Goal: Task Accomplishment & Management: Manage account settings

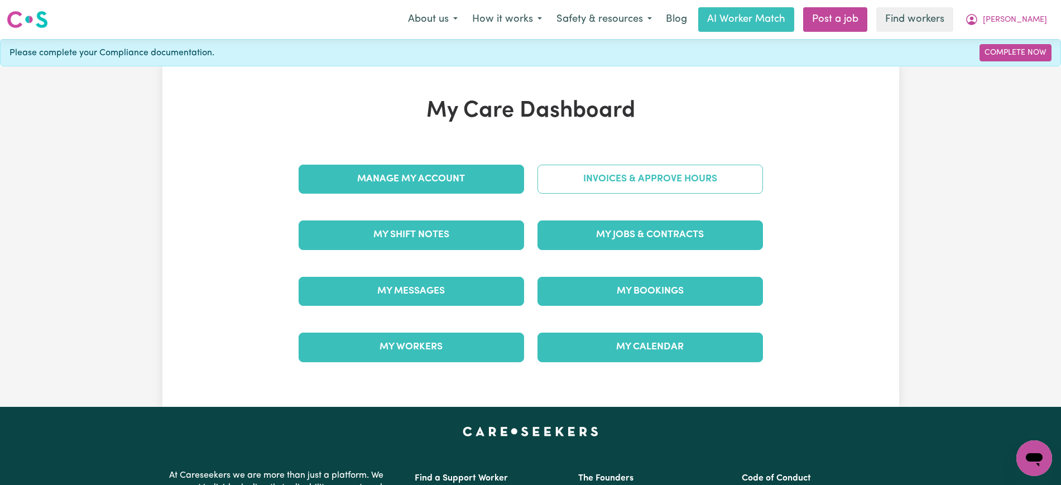
click at [545, 183] on link "Invoices & Approve Hours" at bounding box center [651, 179] width 226 height 29
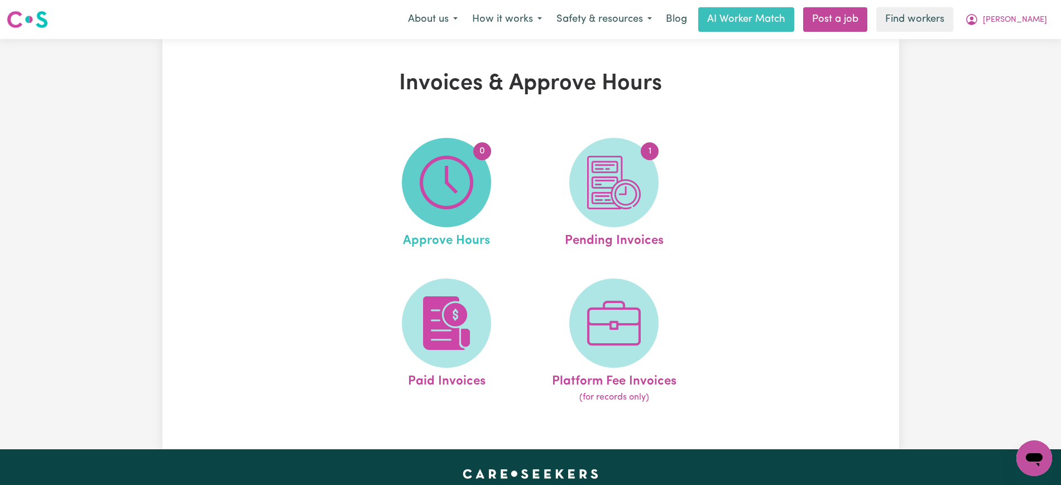
click at [464, 189] on img at bounding box center [447, 183] width 54 height 54
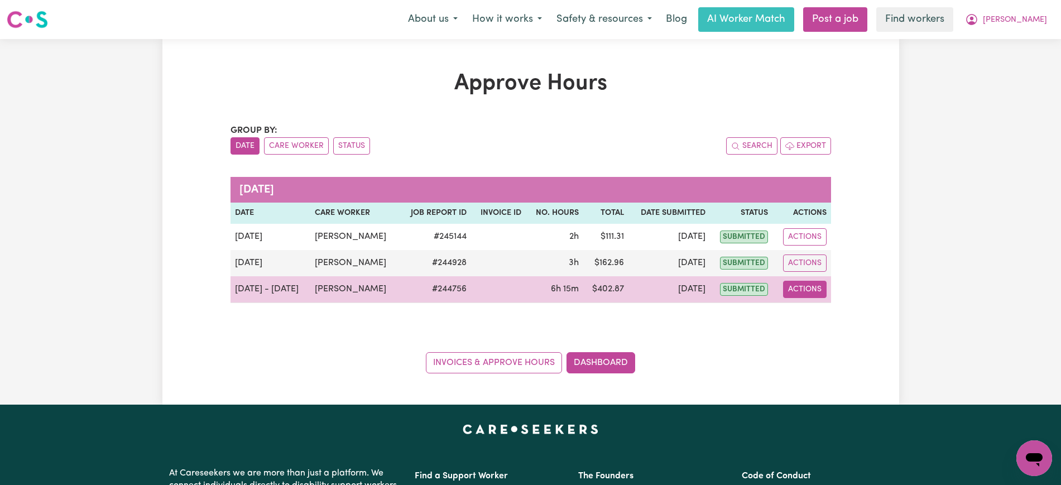
drag, startPoint x: 794, startPoint y: 290, endPoint x: 801, endPoint y: 294, distance: 8.5
click at [794, 290] on button "Actions" at bounding box center [805, 289] width 44 height 17
click at [817, 310] on link "View Job Report" at bounding box center [832, 315] width 95 height 22
select select "pm"
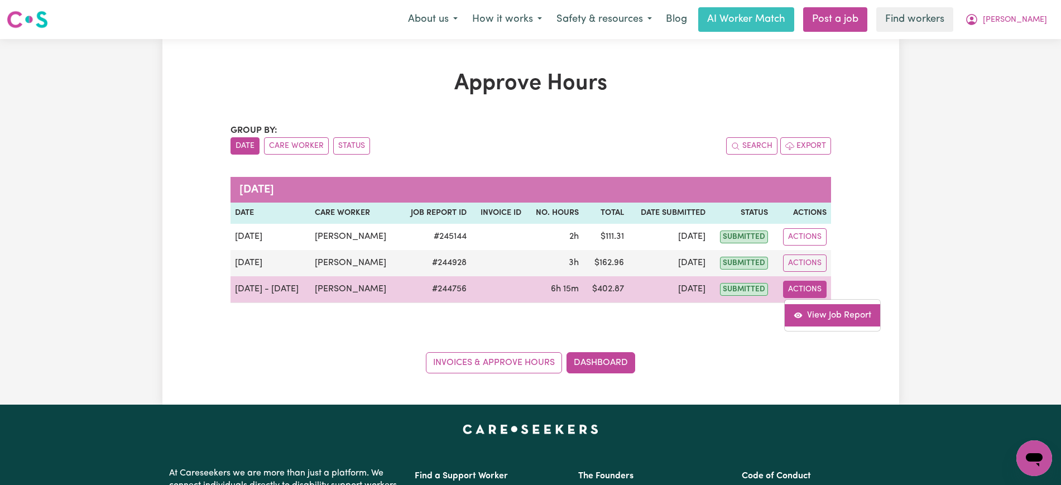
select select "pm"
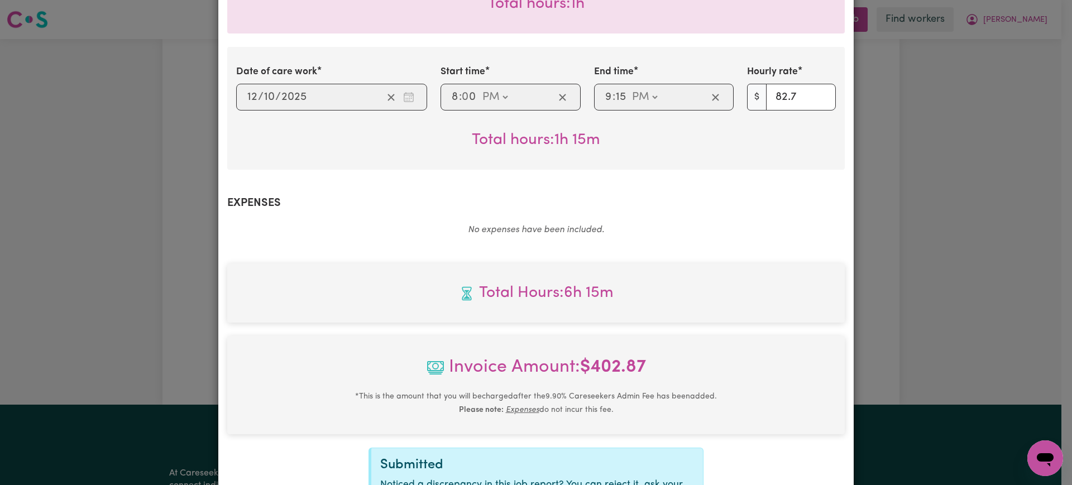
scroll to position [800, 0]
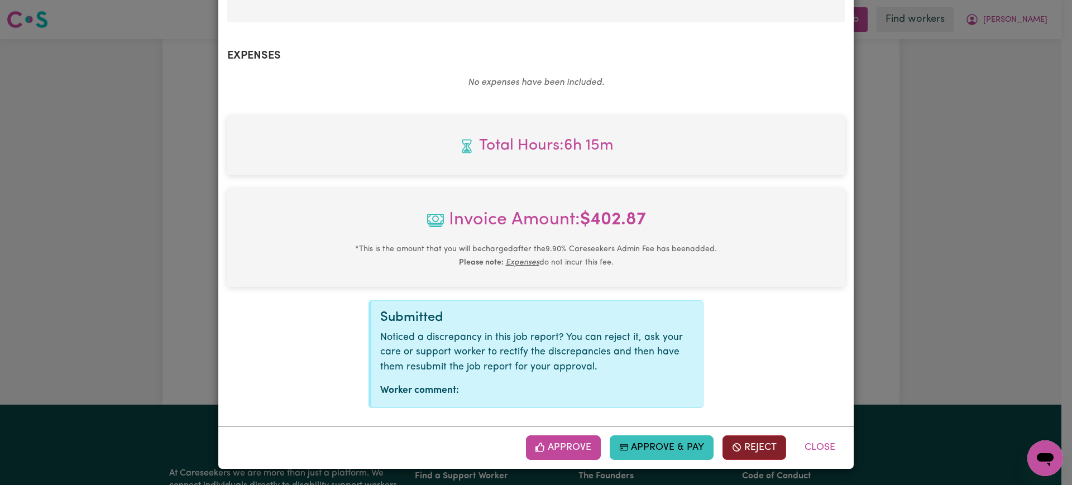
click at [741, 445] on button "Reject" at bounding box center [754, 447] width 64 height 25
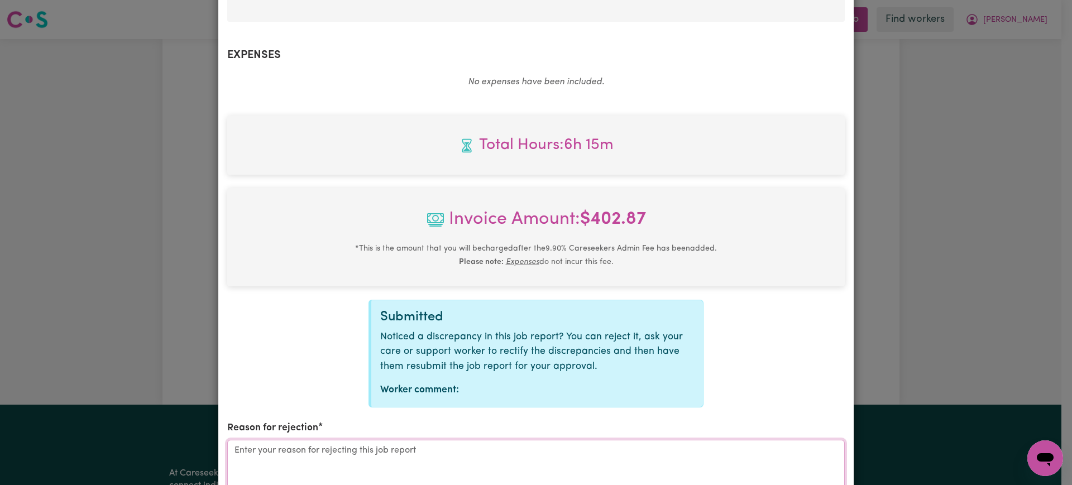
click at [567, 445] on textarea "Reason for rejection" at bounding box center [535, 482] width 617 height 84
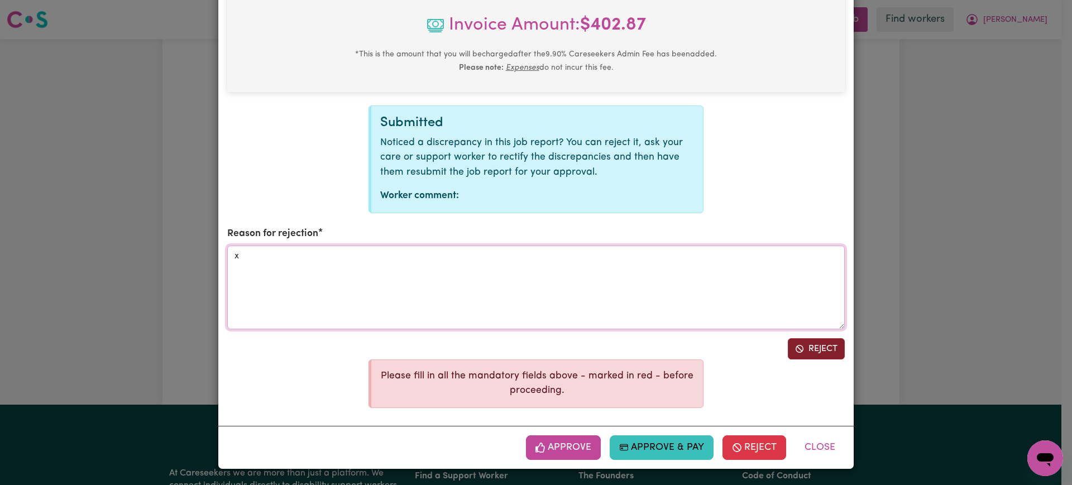
type textarea "x"
click at [802, 347] on button "Reject" at bounding box center [816, 348] width 57 height 21
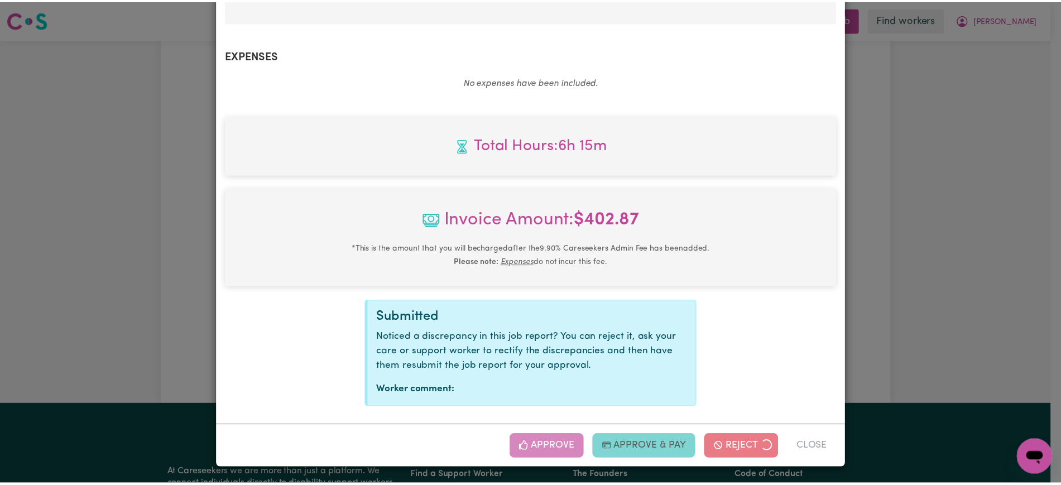
scroll to position [800, 0]
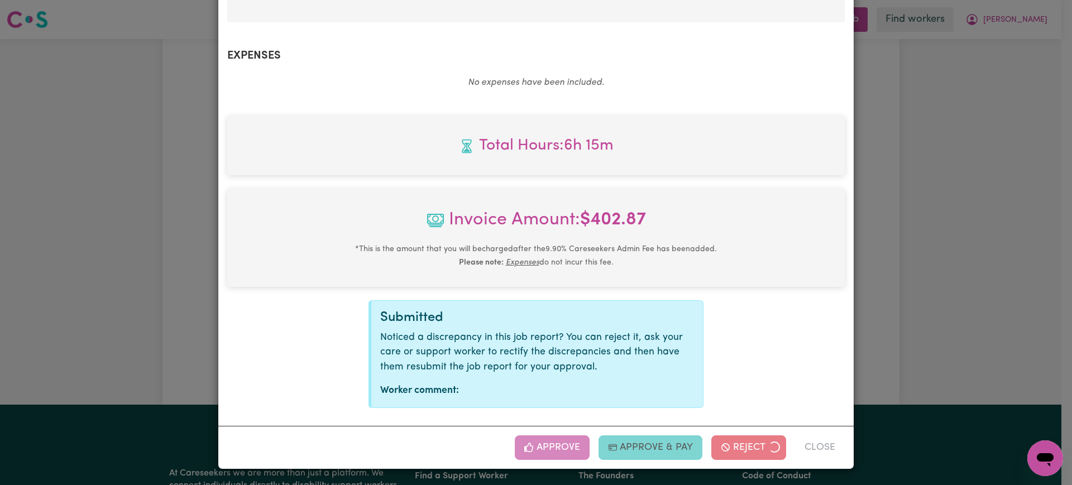
click at [961, 308] on div "Job Report # 244756 - [PERSON_NAME] Summary Job report # 244756 Client name: [P…" at bounding box center [536, 242] width 1072 height 485
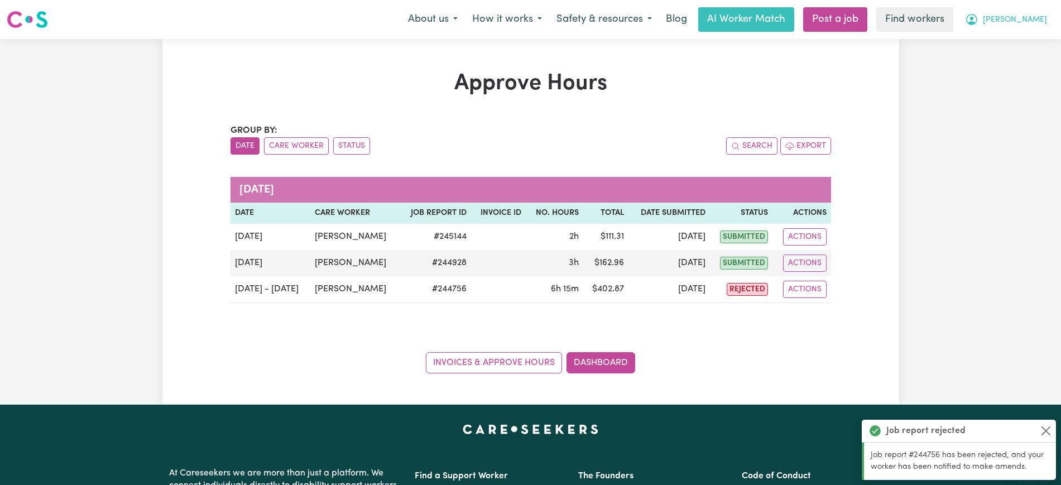
click at [1016, 20] on button "[PERSON_NAME]" at bounding box center [1006, 19] width 97 height 23
click at [1007, 69] on link "Logout" at bounding box center [1010, 64] width 88 height 21
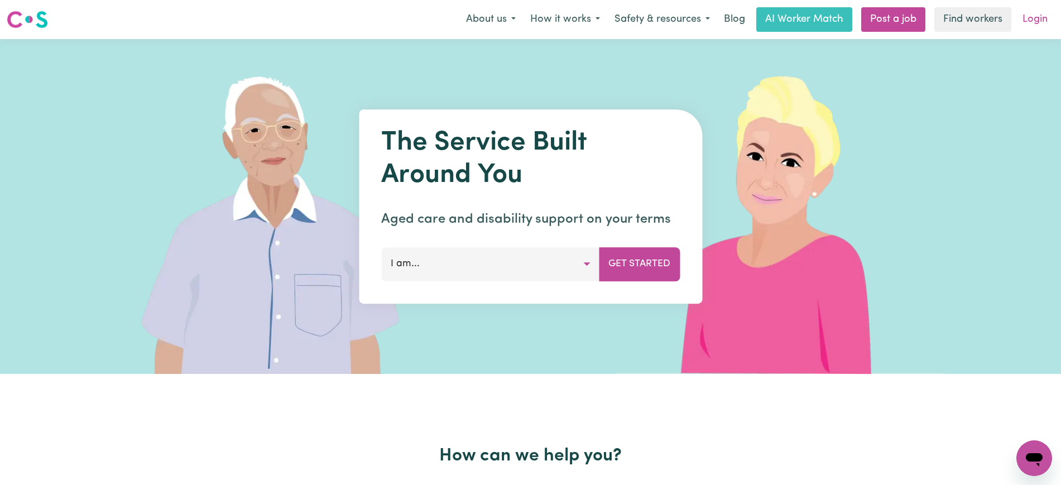
click at [1031, 15] on link "Login" at bounding box center [1035, 19] width 39 height 25
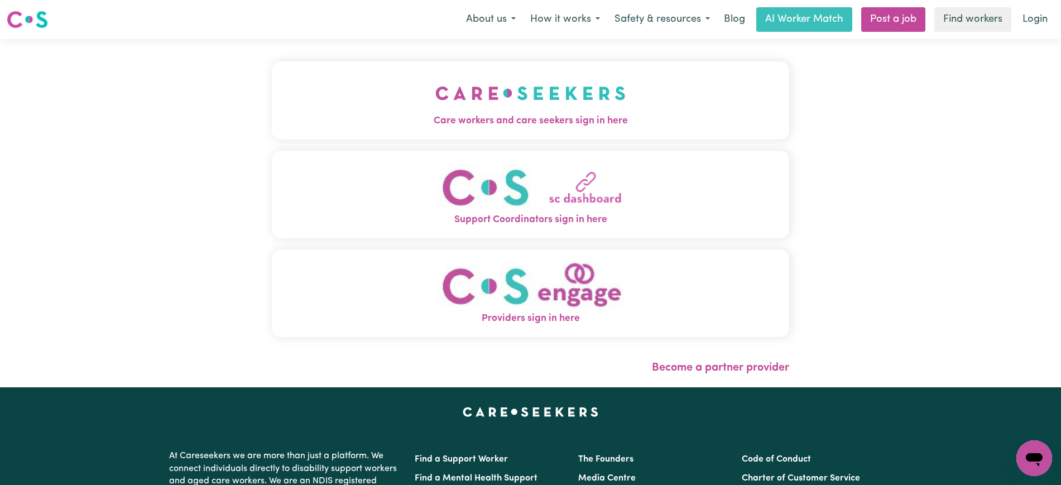
click at [418, 114] on span "Care workers and care seekers sign in here" at bounding box center [531, 121] width 518 height 15
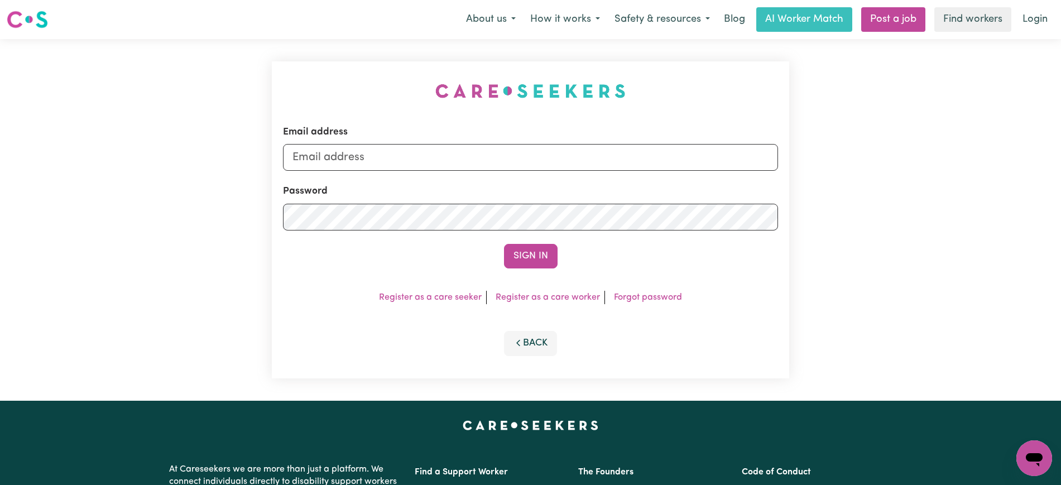
click at [330, 69] on div "Email address Password Sign In Register as a care seeker Register as a care wor…" at bounding box center [530, 220] width 531 height 362
drag, startPoint x: 347, startPoint y: 159, endPoint x: 1034, endPoint y: 165, distance: 686.7
click at [1034, 165] on div "Email address [EMAIL_ADDRESS][DOMAIN_NAME] Password Sign In Register as a care …" at bounding box center [530, 220] width 1061 height 362
type input "superuser~[EMAIL_ADDRESS][DOMAIN_NAME]"
click at [504, 244] on button "Sign In" at bounding box center [531, 256] width 54 height 25
